Goal: Information Seeking & Learning: Learn about a topic

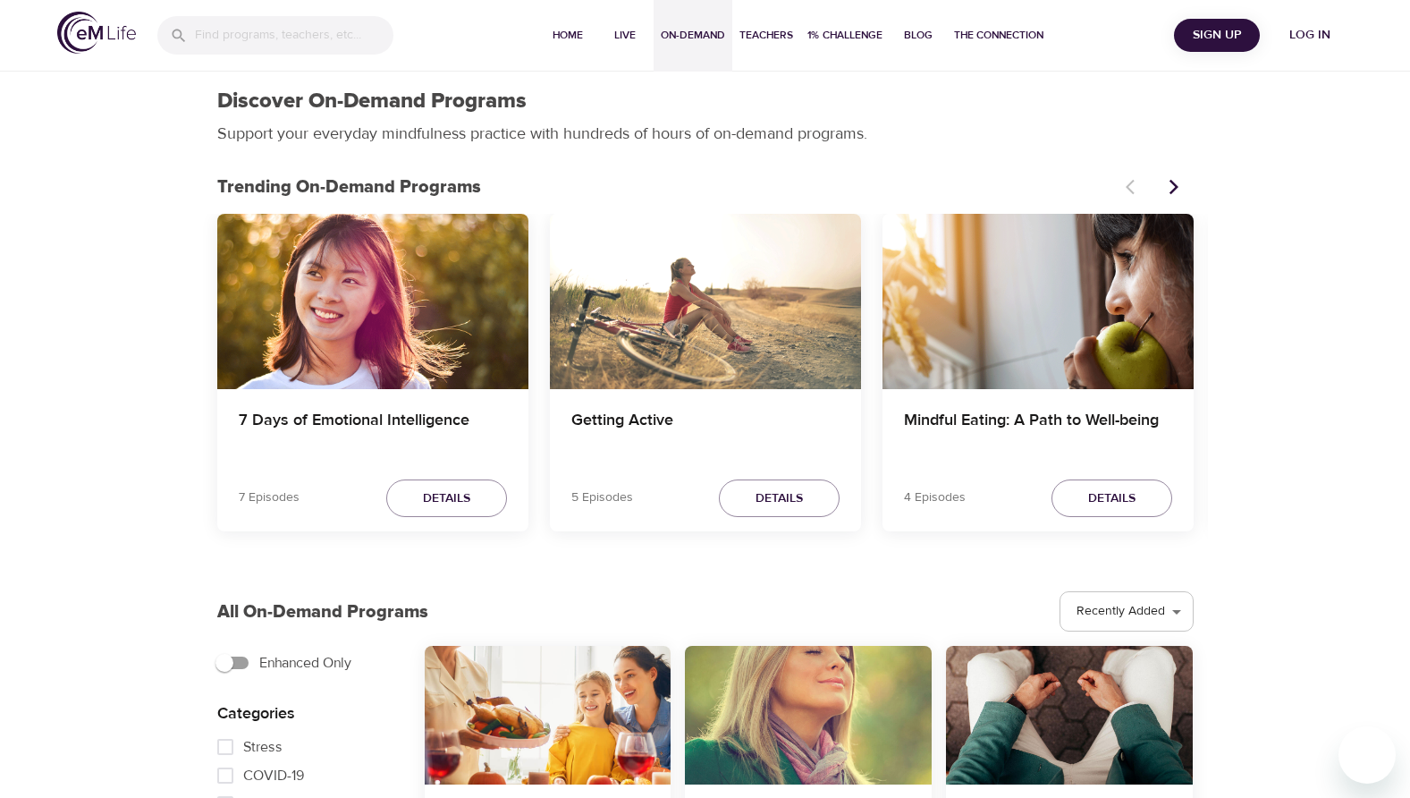
select select "recent"
click at [823, 39] on span "1% Challenge" at bounding box center [845, 35] width 75 height 19
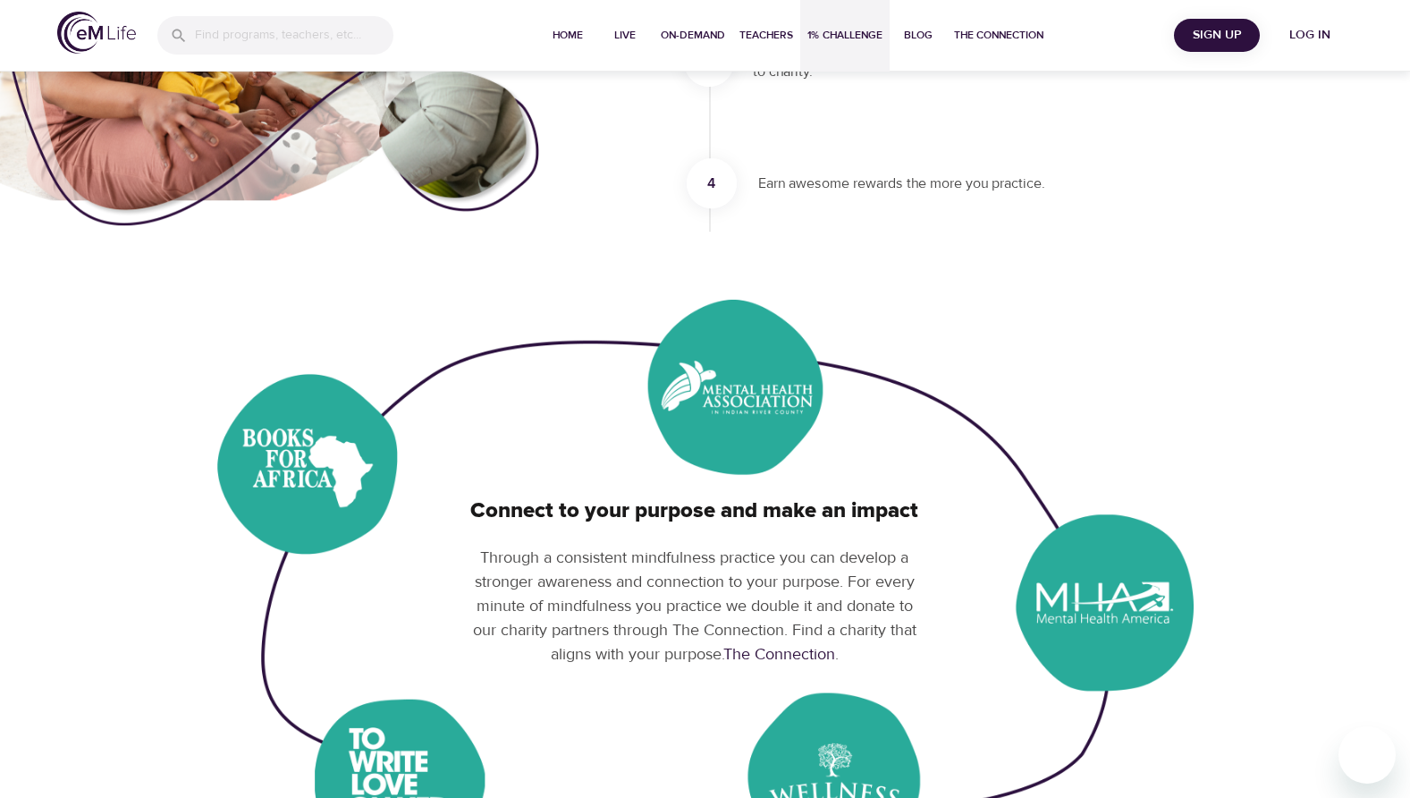
scroll to position [89, 0]
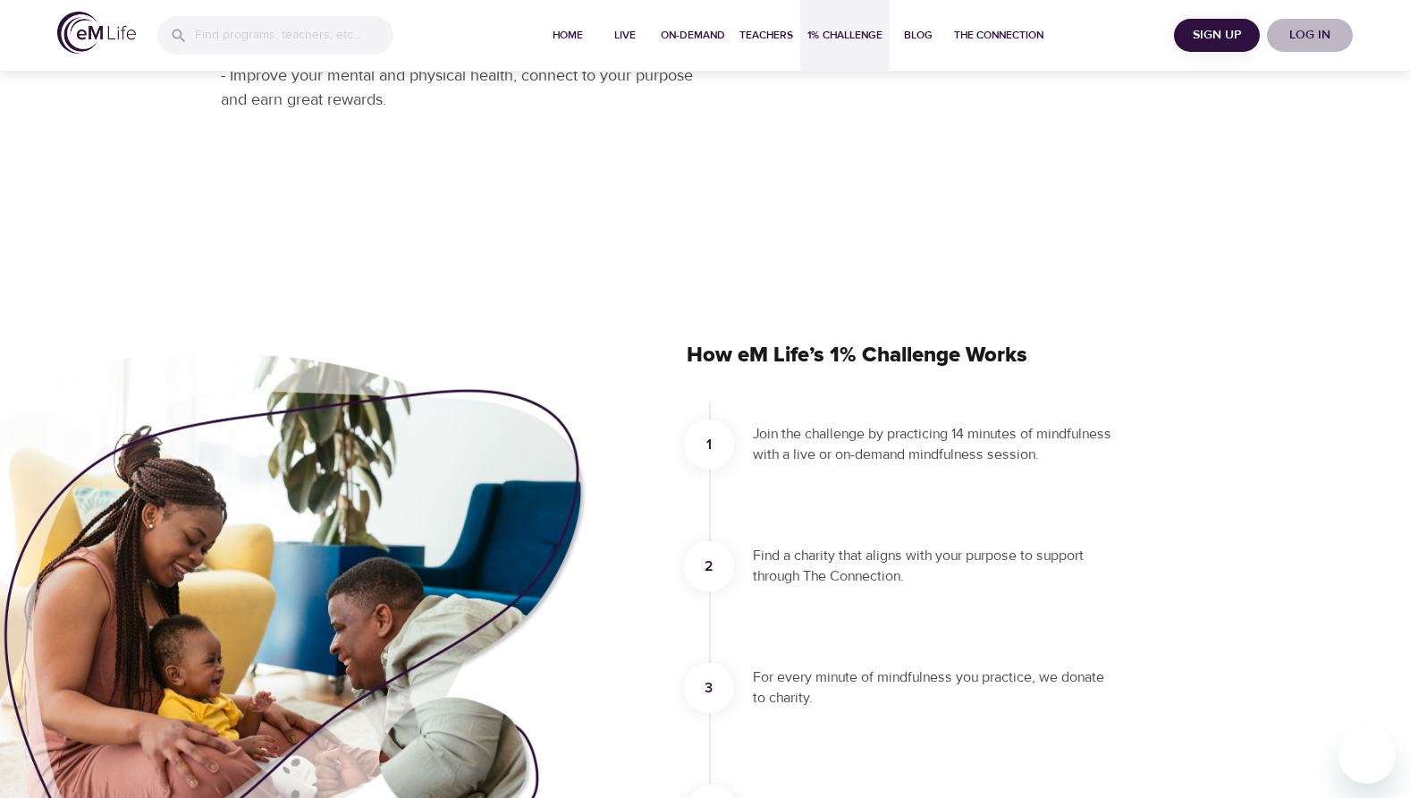
click at [1282, 47] on button "Log in" at bounding box center [1310, 35] width 86 height 33
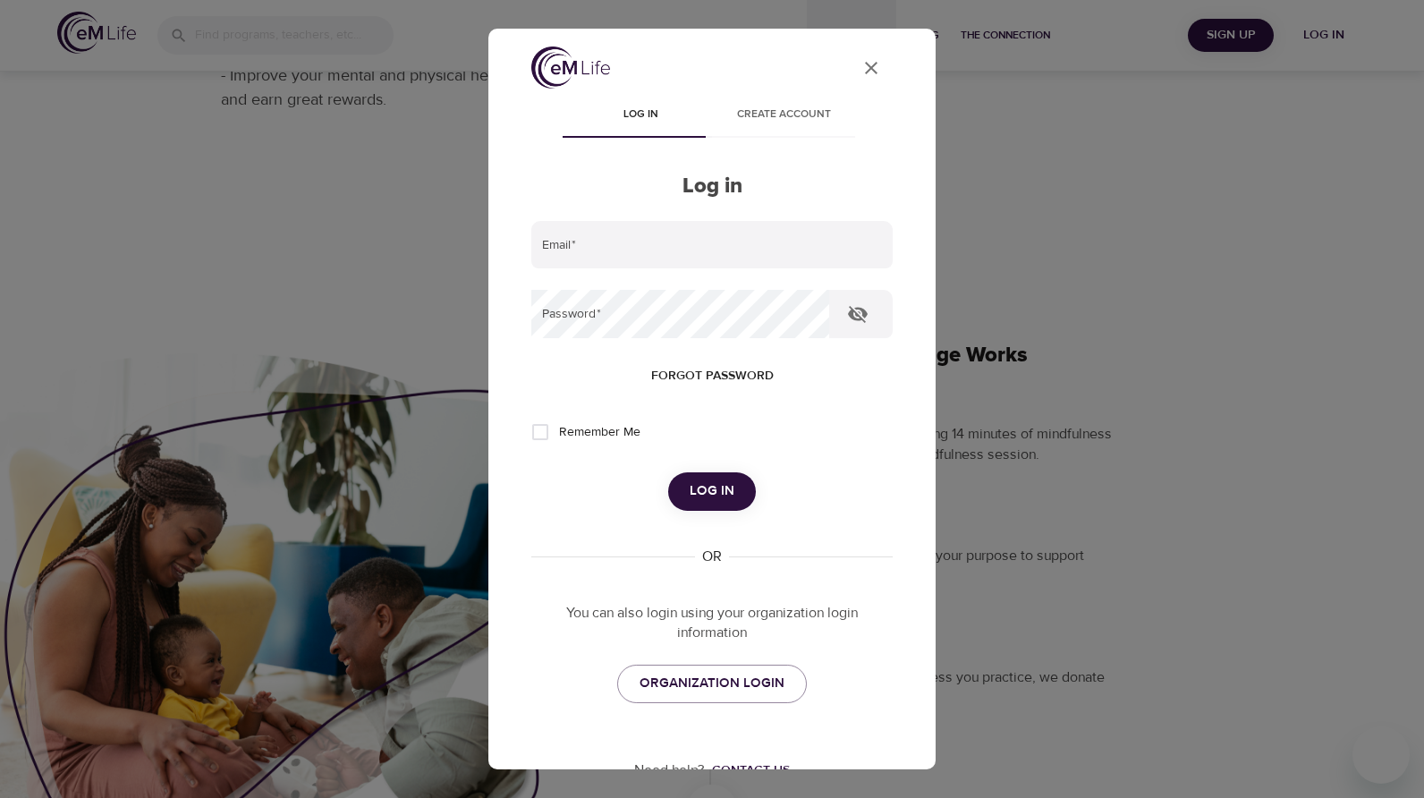
type input "[EMAIL_ADDRESS][DOMAIN_NAME]"
click at [850, 68] on button "User Profile" at bounding box center [871, 68] width 43 height 43
